Goal: Task Accomplishment & Management: Manage account settings

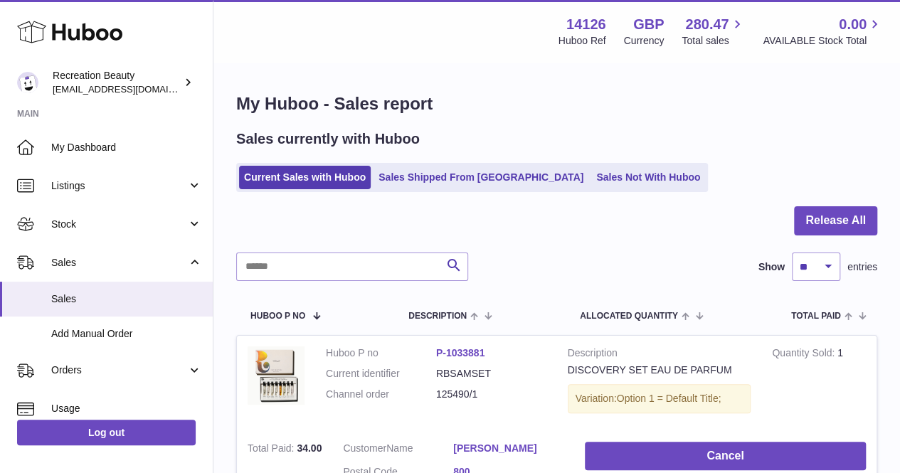
click at [122, 96] on link "Recreation Beauty [EMAIL_ADDRESS][DOMAIN_NAME]" at bounding box center [106, 82] width 213 height 37
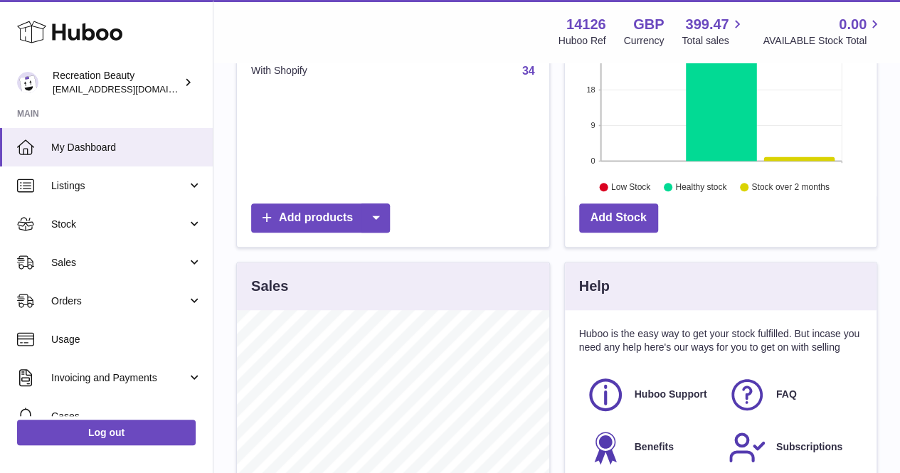
scroll to position [276, 0]
click at [144, 87] on span "[EMAIL_ADDRESS][DOMAIN_NAME]" at bounding box center [131, 88] width 156 height 11
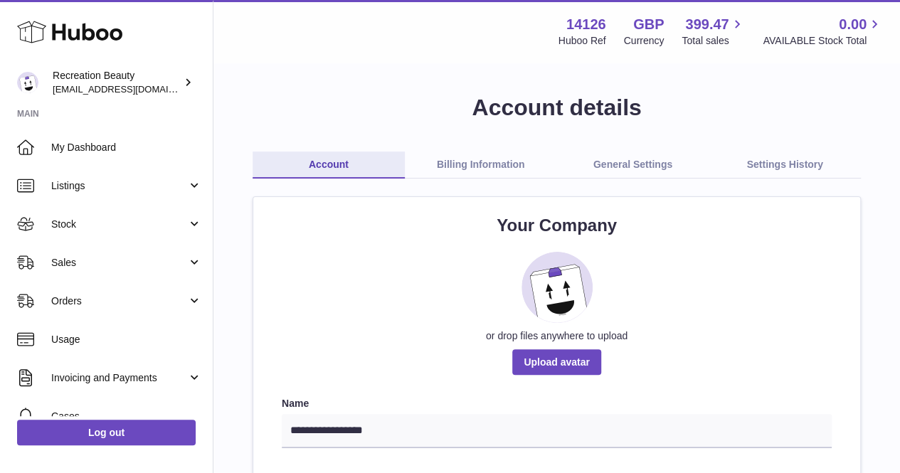
click at [501, 161] on link "Billing Information" at bounding box center [481, 164] width 152 height 27
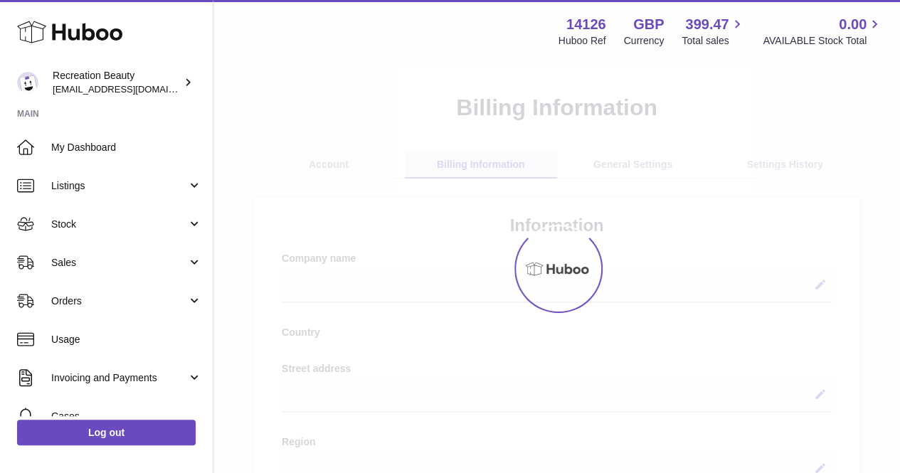
select select
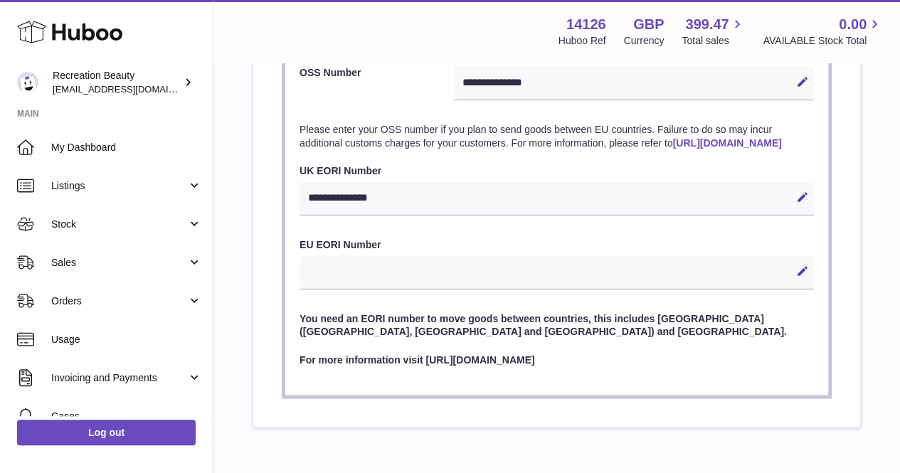
scroll to position [1025, 0]
